Goal: Task Accomplishment & Management: Use online tool/utility

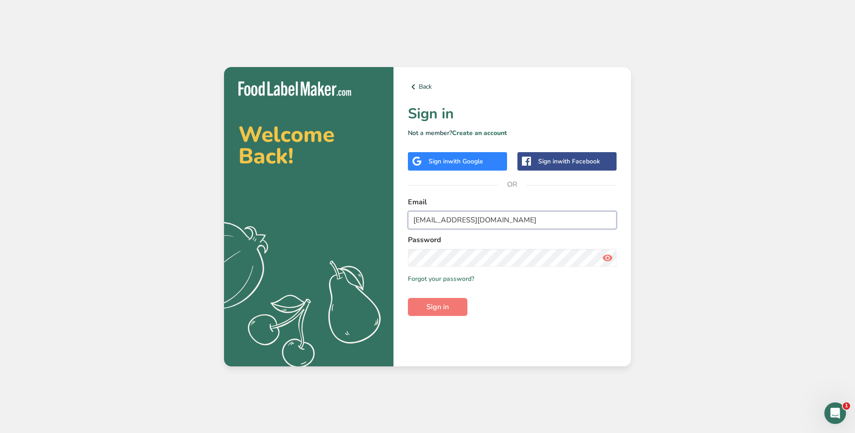
click at [524, 222] on input "[EMAIL_ADDRESS][DOMAIN_NAME]" at bounding box center [512, 220] width 209 height 18
type input "a"
type input "[EMAIL_ADDRESS][DOMAIN_NAME]"
click at [610, 259] on icon at bounding box center [607, 258] width 11 height 16
click at [448, 310] on span "Sign in" at bounding box center [437, 307] width 23 height 11
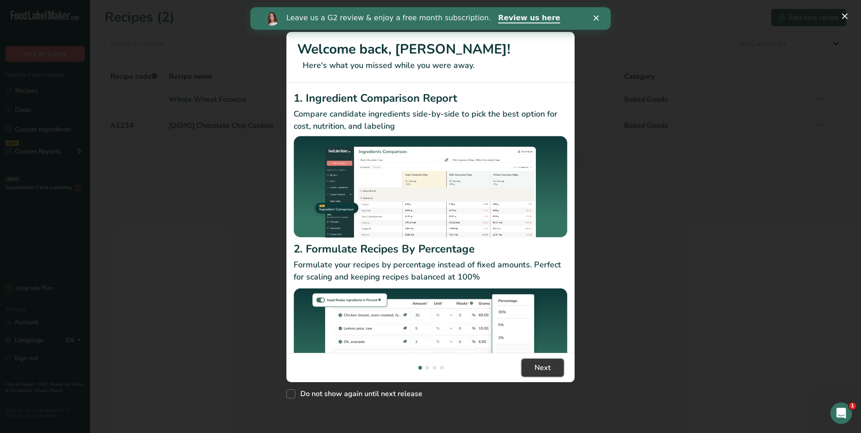
drag, startPoint x: 550, startPoint y: 364, endPoint x: 619, endPoint y: 293, distance: 99.4
click at [551, 363] on button "Next" at bounding box center [543, 368] width 42 height 18
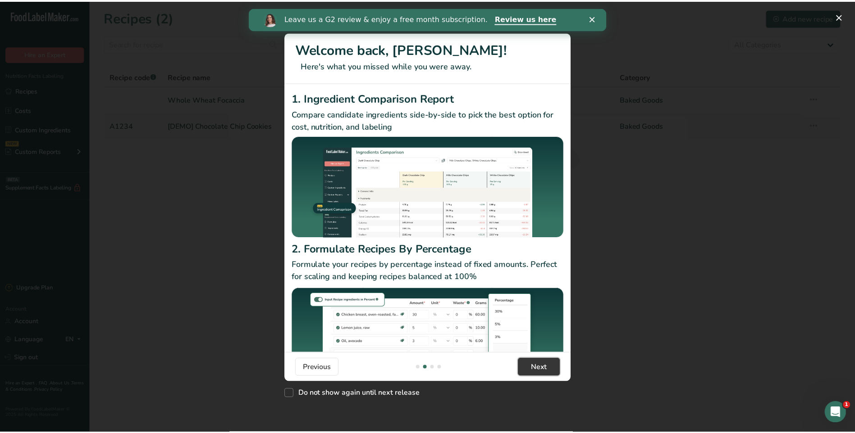
scroll to position [0, 288]
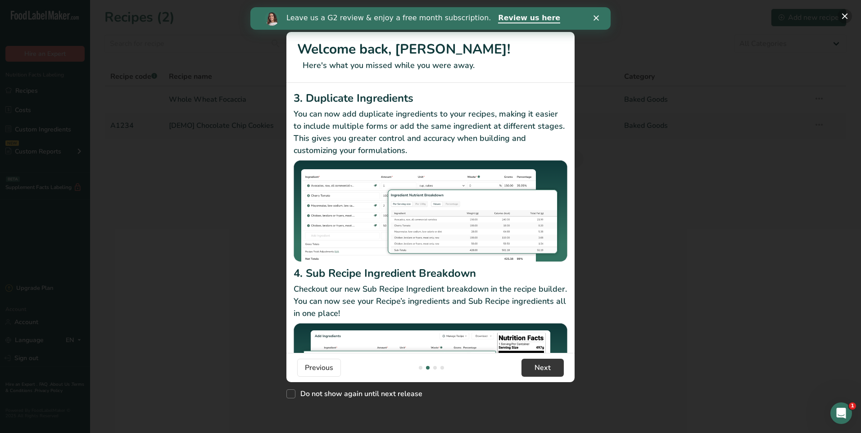
click at [840, 16] on button "New Features" at bounding box center [845, 16] width 14 height 14
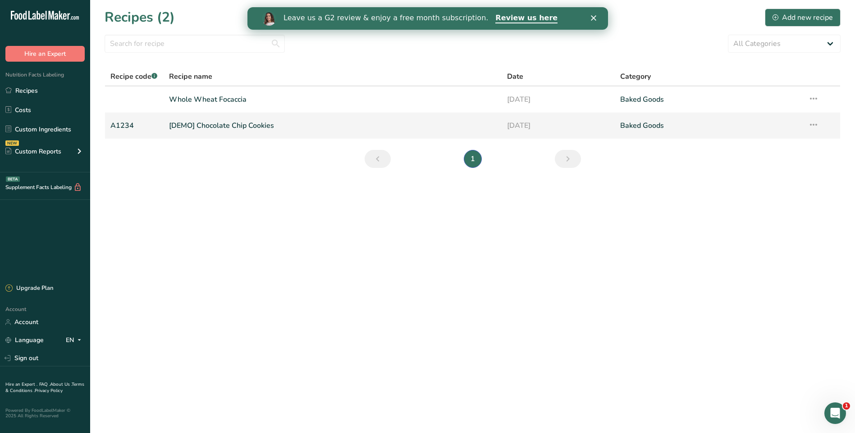
click at [396, 123] on link "[DEMO] Chocolate Chip Cookies" at bounding box center [332, 125] width 327 height 19
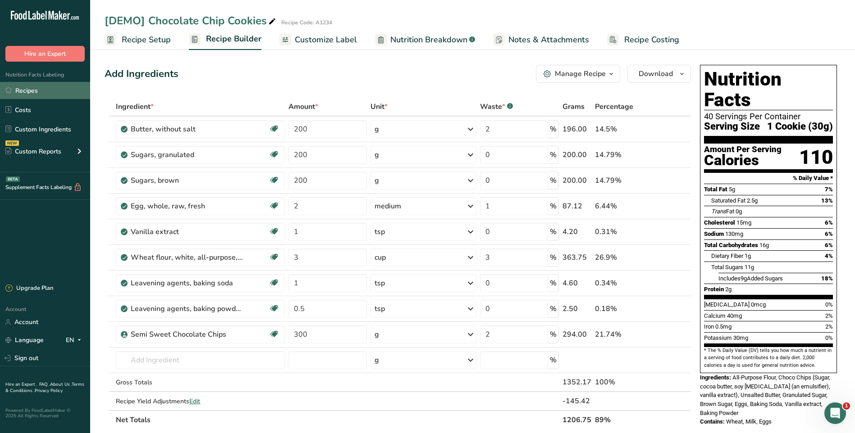
click at [36, 91] on link "Recipes" at bounding box center [45, 90] width 90 height 17
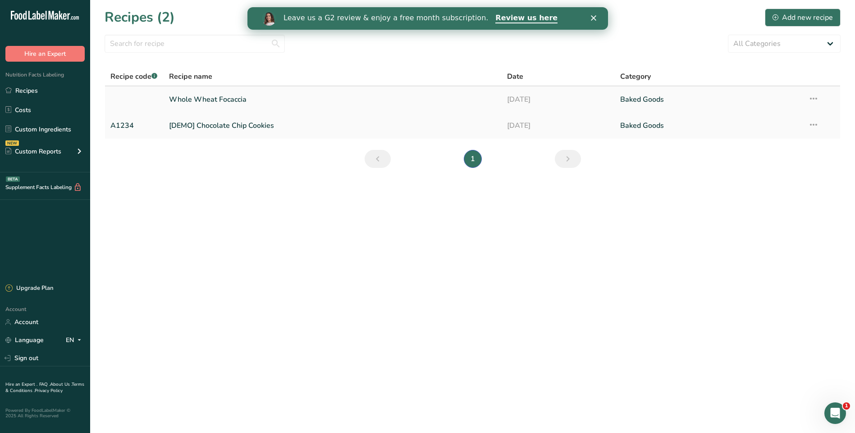
click at [245, 101] on link "Whole Wheat Focaccia" at bounding box center [332, 99] width 327 height 19
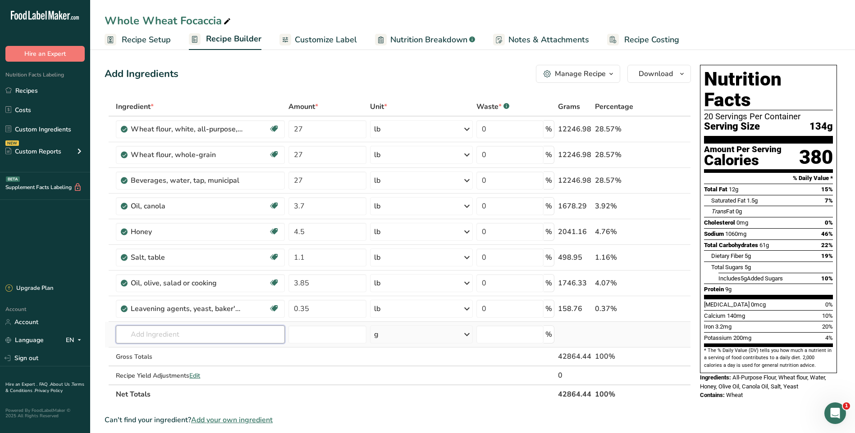
click at [174, 334] on input "text" at bounding box center [200, 335] width 168 height 18
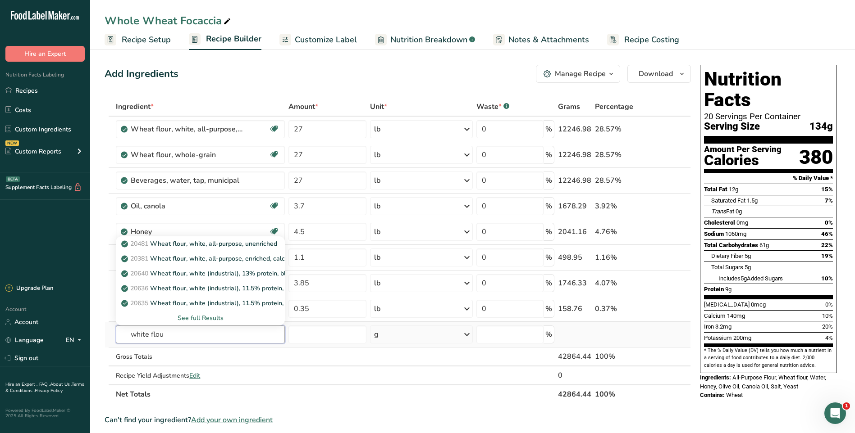
type input "white flou"
click at [203, 317] on div "See full Results" at bounding box center [200, 318] width 154 height 9
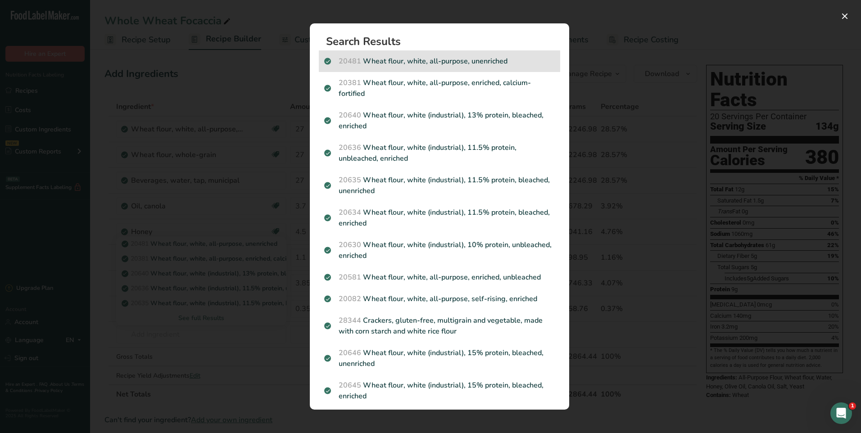
click at [428, 61] on p "20481 Wheat flour, white, all-purpose, unenriched" at bounding box center [439, 61] width 231 height 11
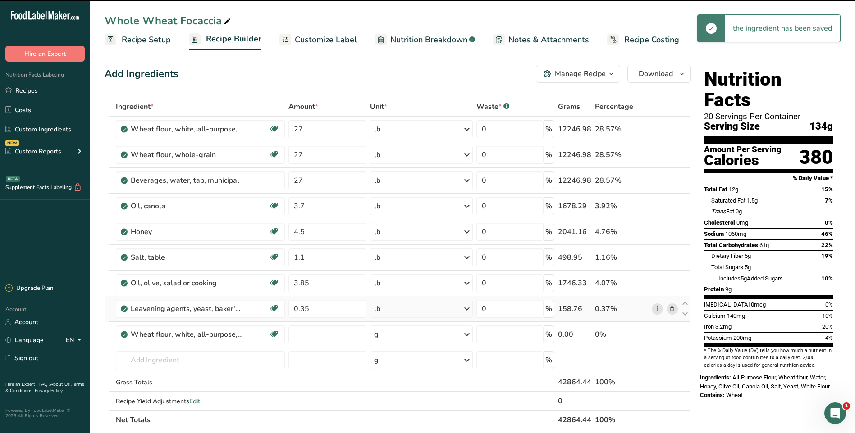
type input "0"
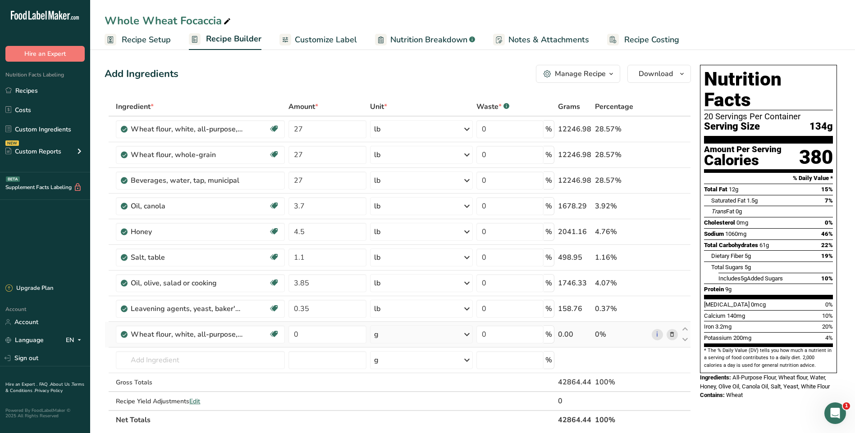
click at [468, 334] on icon at bounding box center [466, 335] width 11 height 16
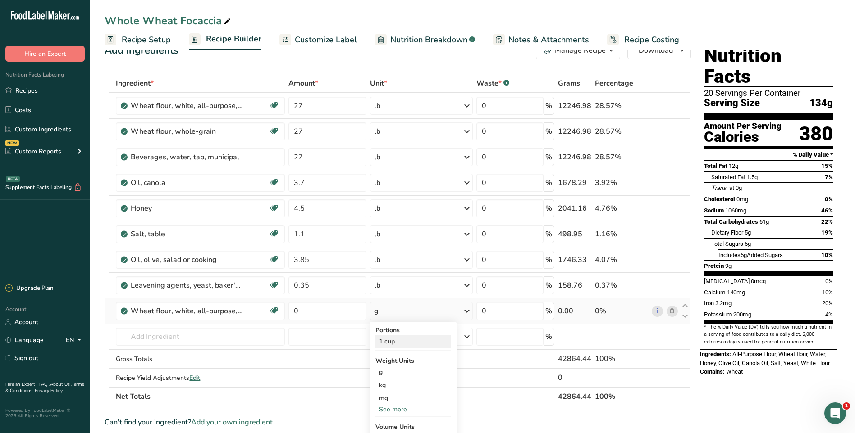
scroll to position [45, 0]
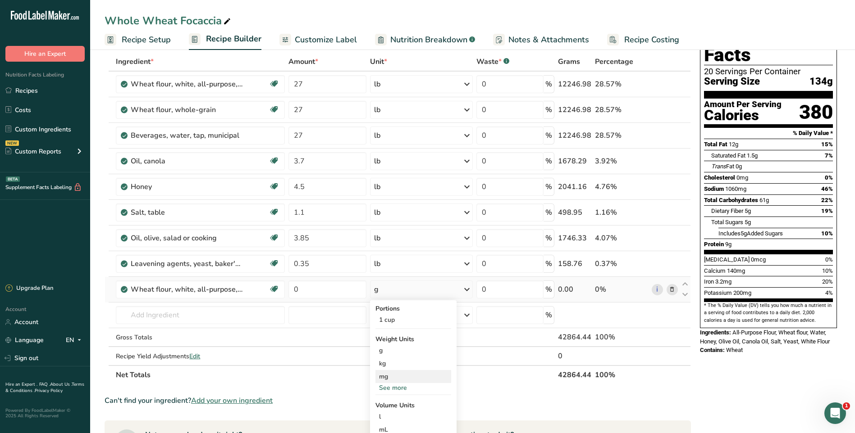
click at [395, 384] on div "See more" at bounding box center [413, 387] width 76 height 9
click at [388, 401] on div "lb" at bounding box center [413, 402] width 76 height 13
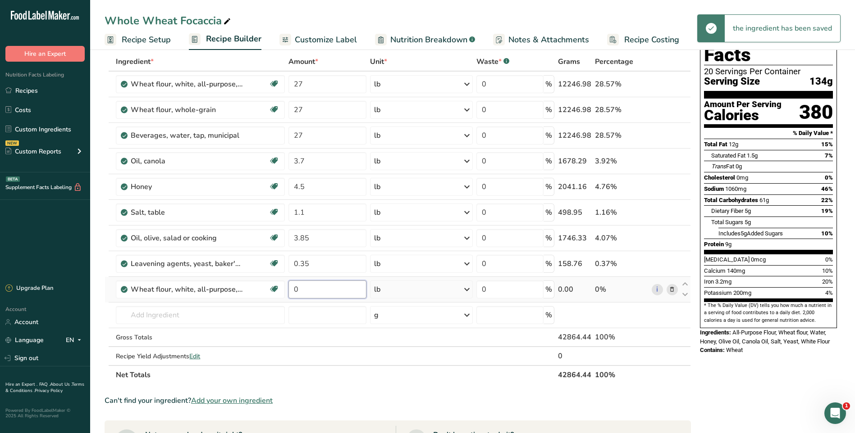
click at [308, 291] on input "0" at bounding box center [327, 290] width 78 height 18
type input "7"
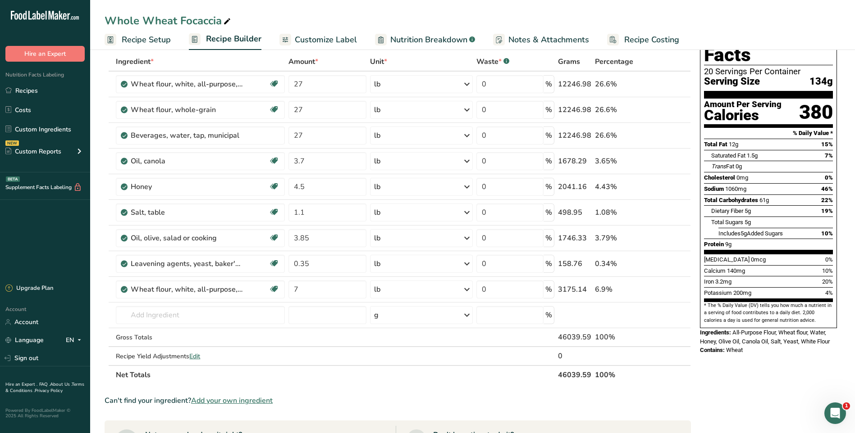
click at [409, 380] on div "Ingredient * Amount * Unit * Waste * .a-a{fill:#347362;}.b-a{fill:#fff;} Grams …" at bounding box center [398, 218] width 586 height 332
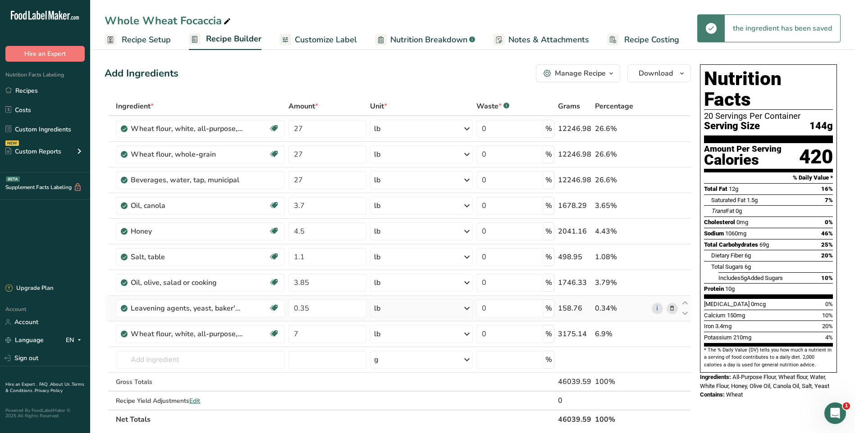
scroll to position [0, 0]
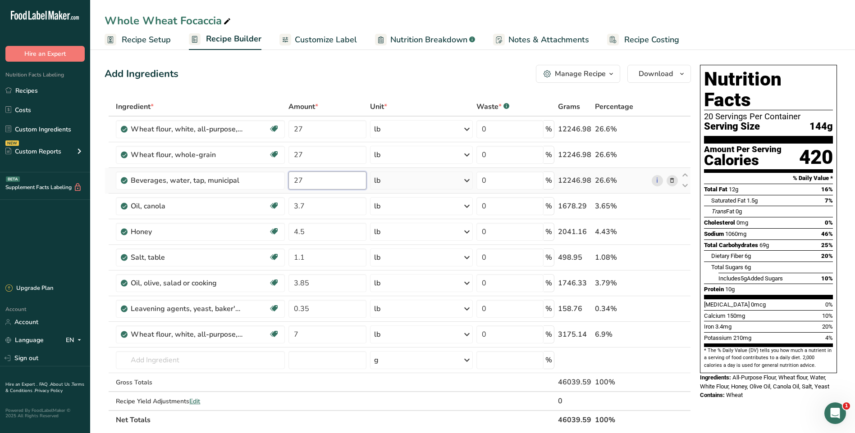
click at [329, 180] on input "27" at bounding box center [327, 181] width 78 height 18
type input "2"
type input "30"
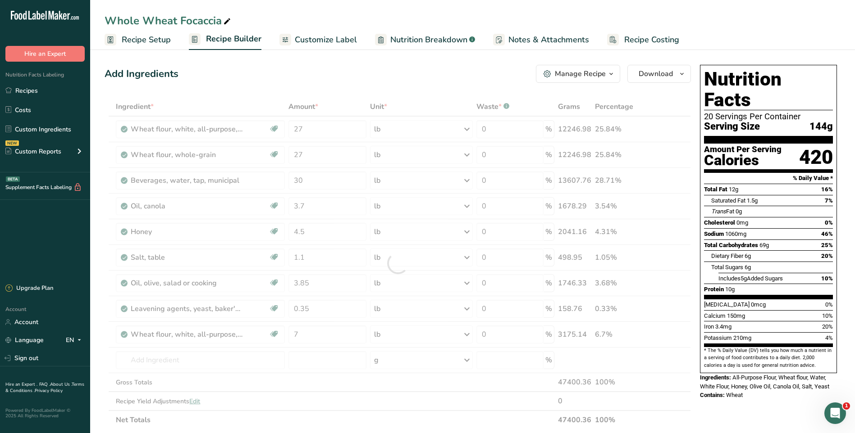
drag, startPoint x: 435, startPoint y: 81, endPoint x: 441, endPoint y: 93, distance: 13.1
click at [434, 81] on div "Add Ingredients Manage Recipe Delete Recipe Duplicate Recipe Scale Recipe Save …" at bounding box center [398, 74] width 586 height 18
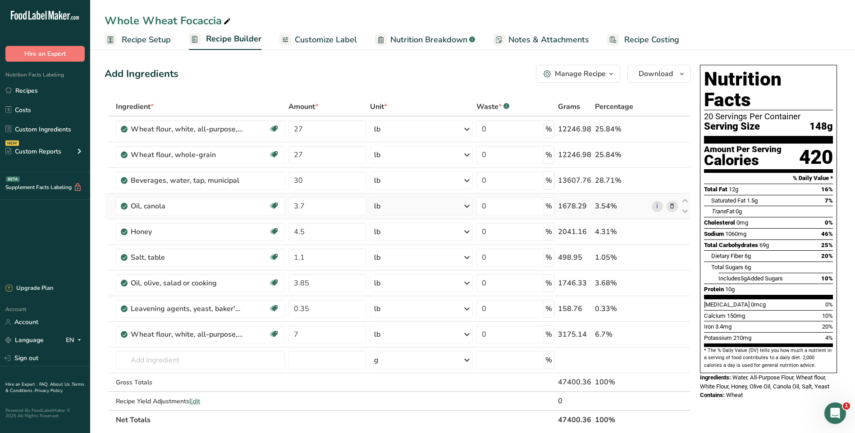
drag, startPoint x: 136, startPoint y: 43, endPoint x: 383, endPoint y: 211, distance: 299.0
click at [136, 43] on span "Recipe Setup" at bounding box center [146, 40] width 49 height 12
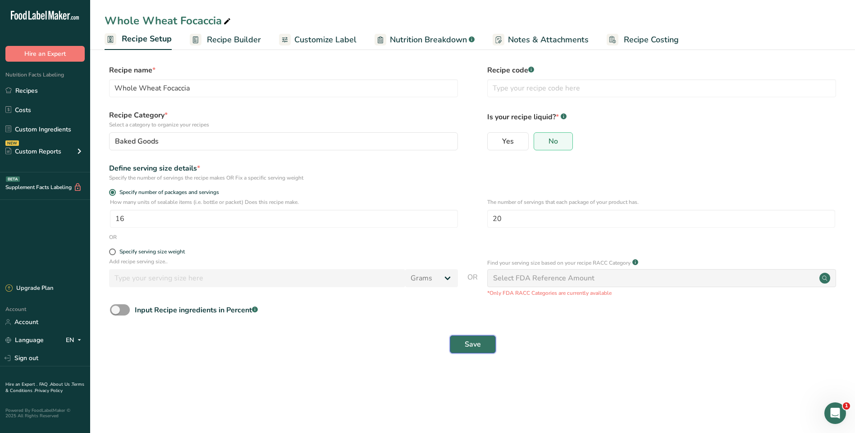
drag, startPoint x: 471, startPoint y: 345, endPoint x: 477, endPoint y: 336, distance: 10.6
click at [471, 345] on span "Save" at bounding box center [472, 344] width 16 height 11
